Goal: Information Seeking & Learning: Learn about a topic

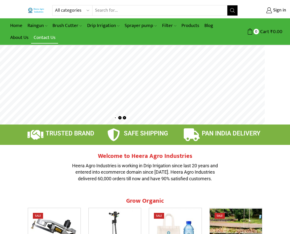
click at [42, 37] on link "Contact Us" at bounding box center [44, 38] width 27 height 12
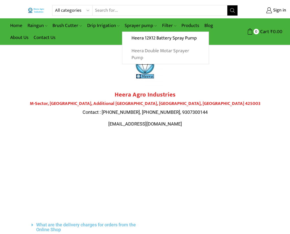
click at [155, 54] on link "Heera Double Motar Sprayer Pump" at bounding box center [165, 55] width 86 height 20
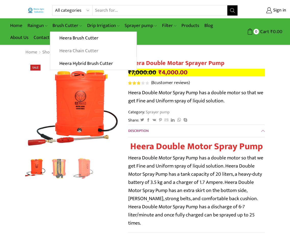
click at [74, 52] on link "Heera Chain Cutter" at bounding box center [93, 51] width 86 height 13
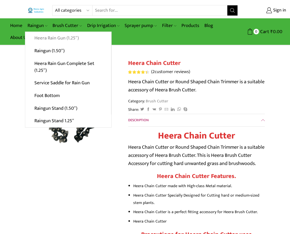
click at [41, 38] on link "Heera Rain Gun (1.25″)" at bounding box center [68, 38] width 86 height 13
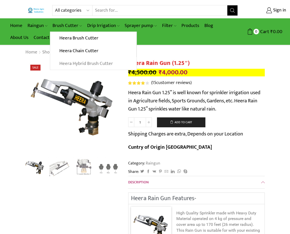
click at [81, 64] on link "Heera Hybrid Brush Cutter" at bounding box center [93, 63] width 86 height 13
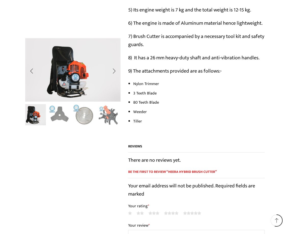
scroll to position [340, 0]
